Goal: Download file/media

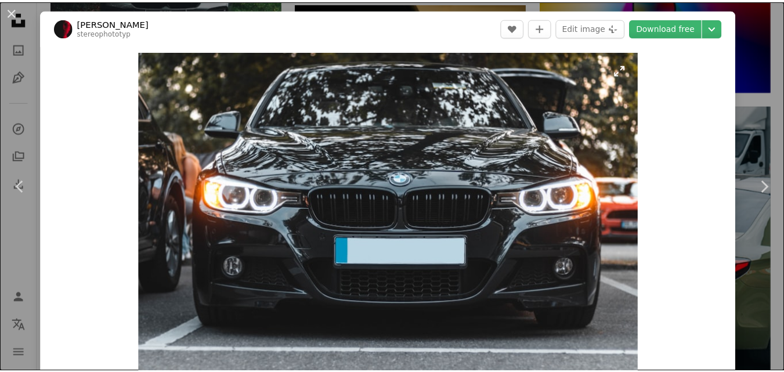
scroll to position [16, 0]
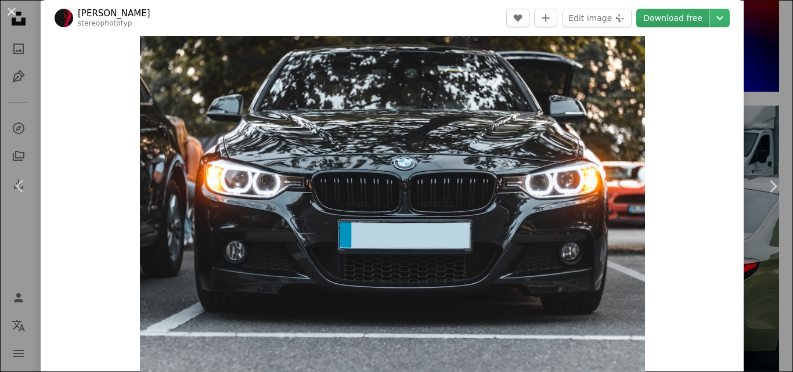
click at [665, 20] on link "Download free" at bounding box center [672, 18] width 73 height 19
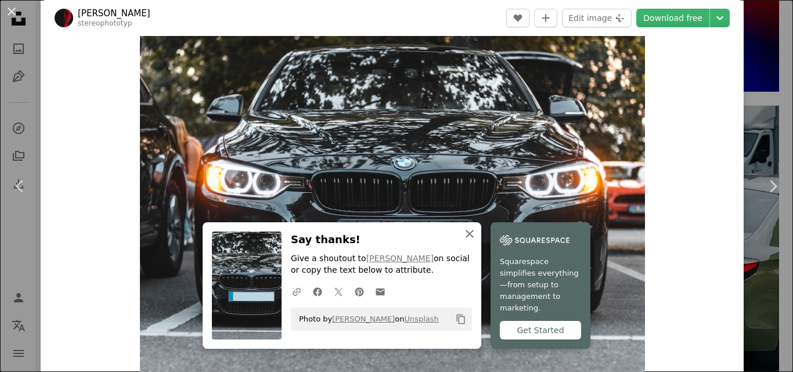
click at [462, 241] on icon "An X shape" at bounding box center [469, 234] width 14 height 14
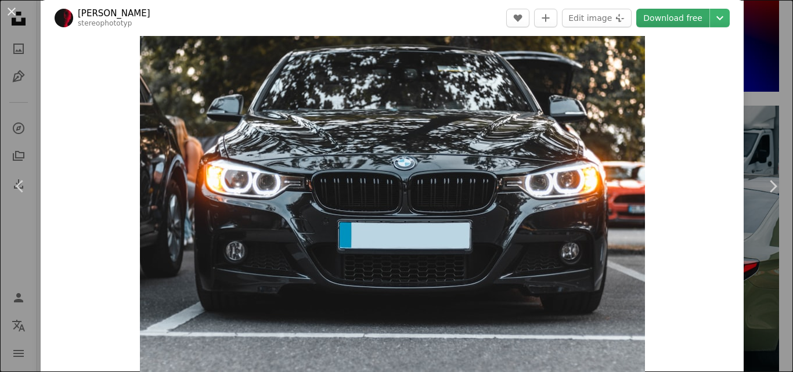
click at [650, 20] on link "Download free" at bounding box center [672, 18] width 73 height 19
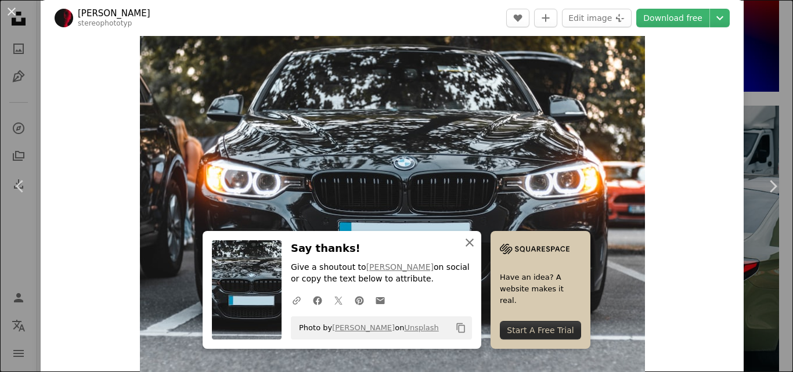
click at [462, 241] on icon "An X shape" at bounding box center [469, 243] width 14 height 14
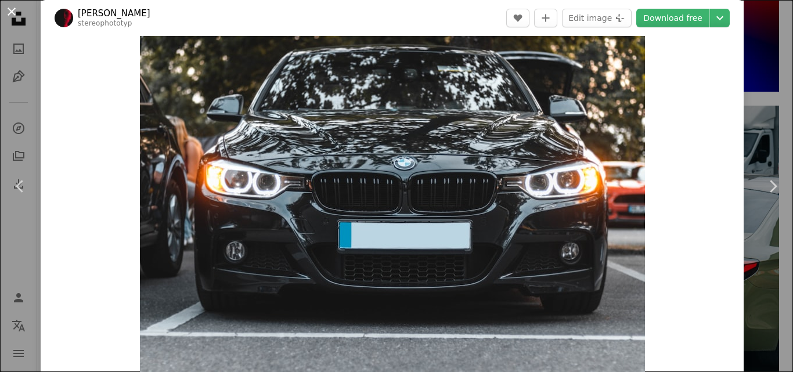
click at [5, 10] on button "An X shape" at bounding box center [12, 12] width 14 height 14
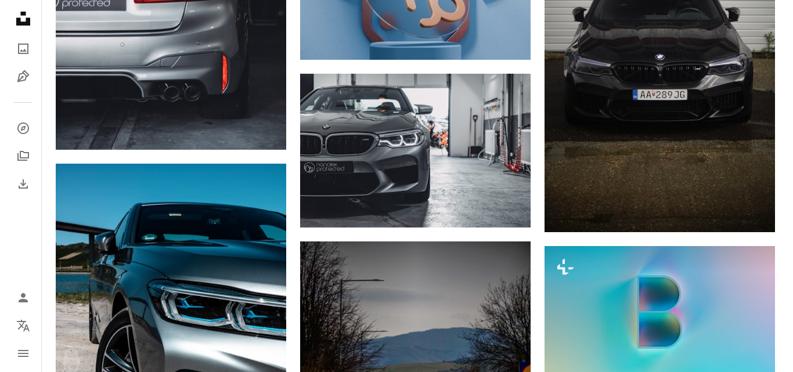
scroll to position [2275, 0]
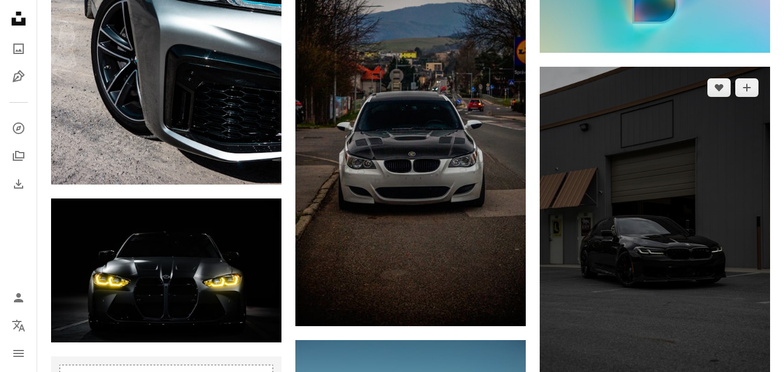
click at [646, 229] on img at bounding box center [655, 240] width 230 height 346
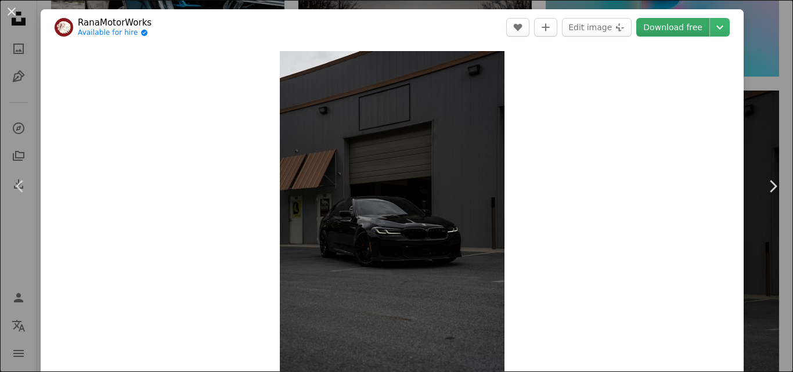
click at [668, 23] on link "Download free" at bounding box center [672, 27] width 73 height 19
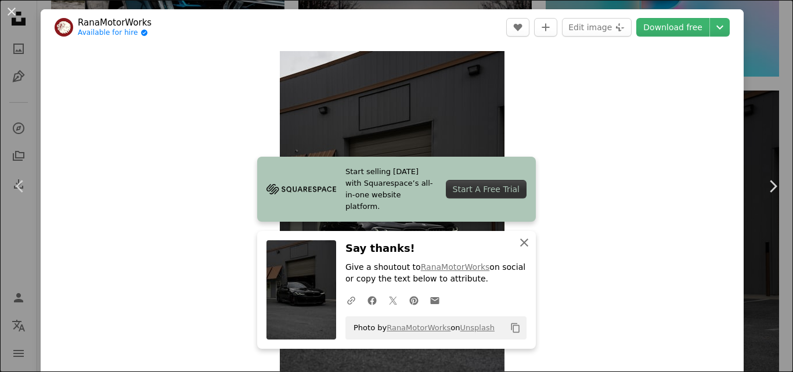
click at [517, 242] on icon "An X shape" at bounding box center [524, 243] width 14 height 14
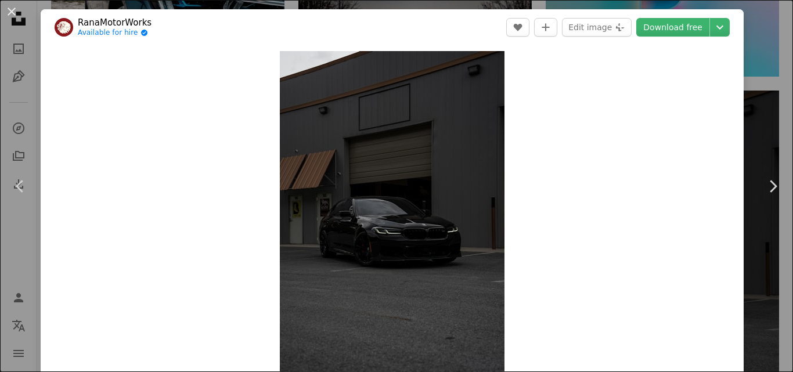
click at [620, 93] on div "Zoom in" at bounding box center [392, 219] width 703 height 349
click at [679, 31] on link "Download free" at bounding box center [672, 27] width 73 height 19
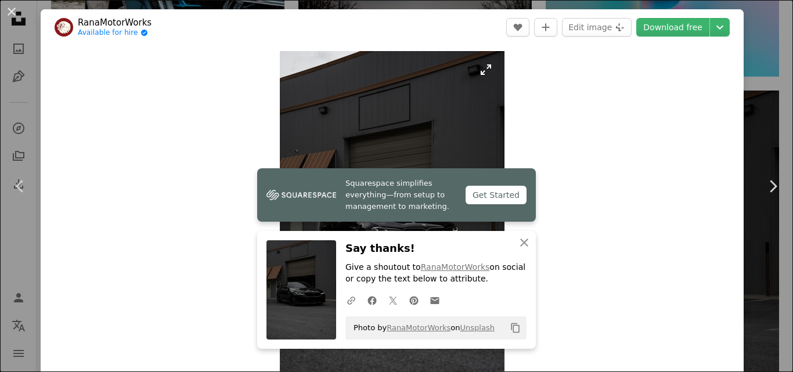
click at [464, 85] on img "Zoom in on this image" at bounding box center [392, 219] width 225 height 337
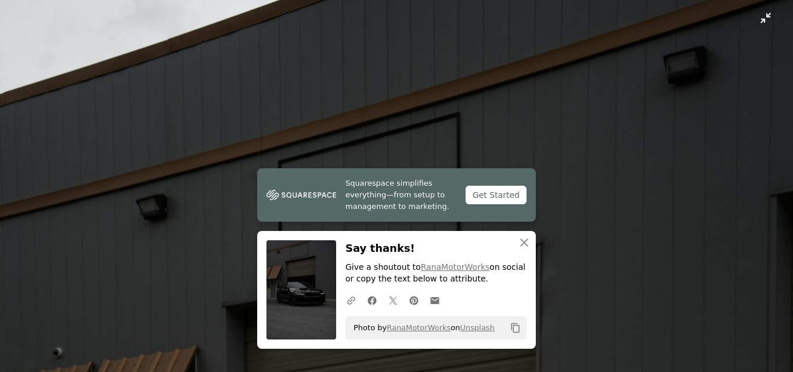
scroll to position [397, 0]
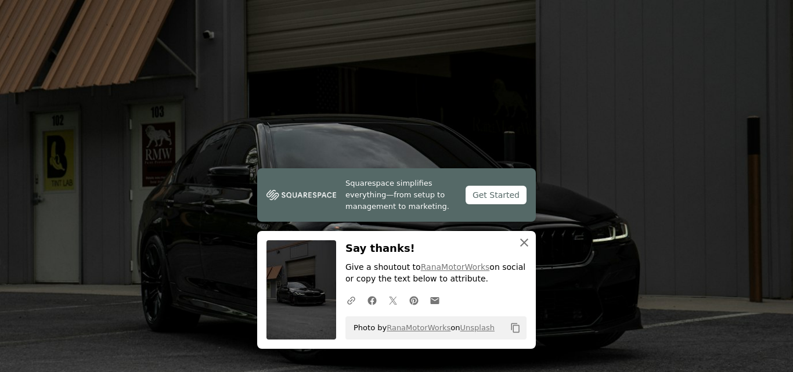
click at [521, 237] on icon "An X shape" at bounding box center [524, 243] width 14 height 14
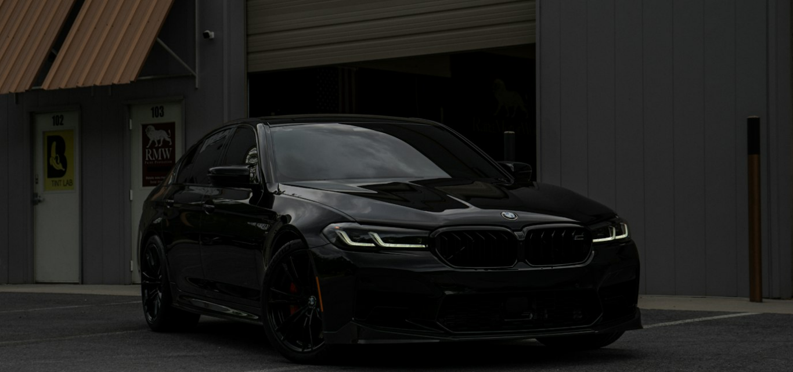
click at [521, 237] on img "Zoom out on this image" at bounding box center [396, 198] width 794 height 1191
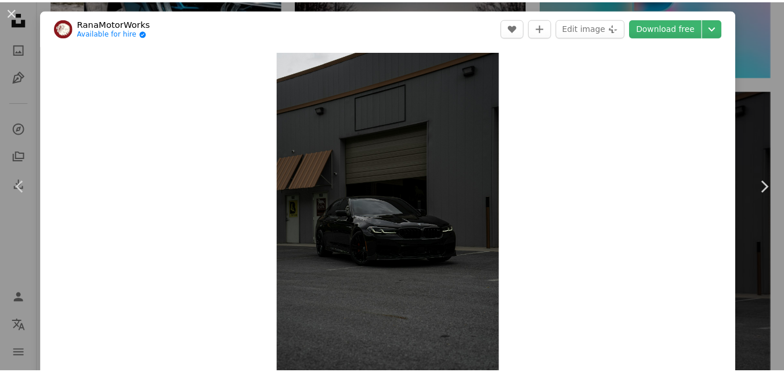
scroll to position [16, 0]
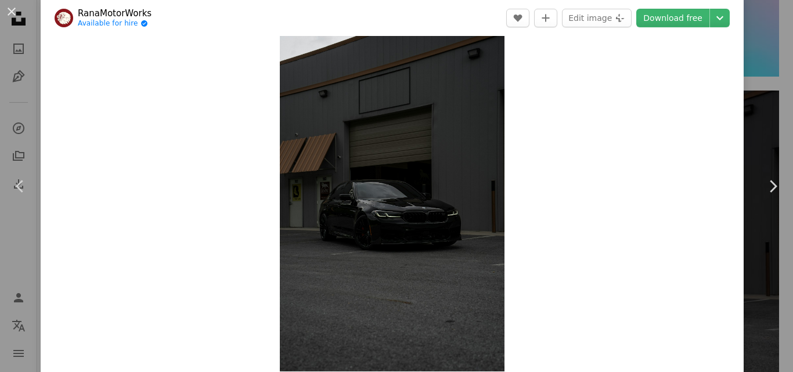
click at [521, 237] on div "Zoom in" at bounding box center [392, 203] width 703 height 348
click at [11, 10] on button "An X shape" at bounding box center [12, 12] width 14 height 14
